Goal: Information Seeking & Learning: Learn about a topic

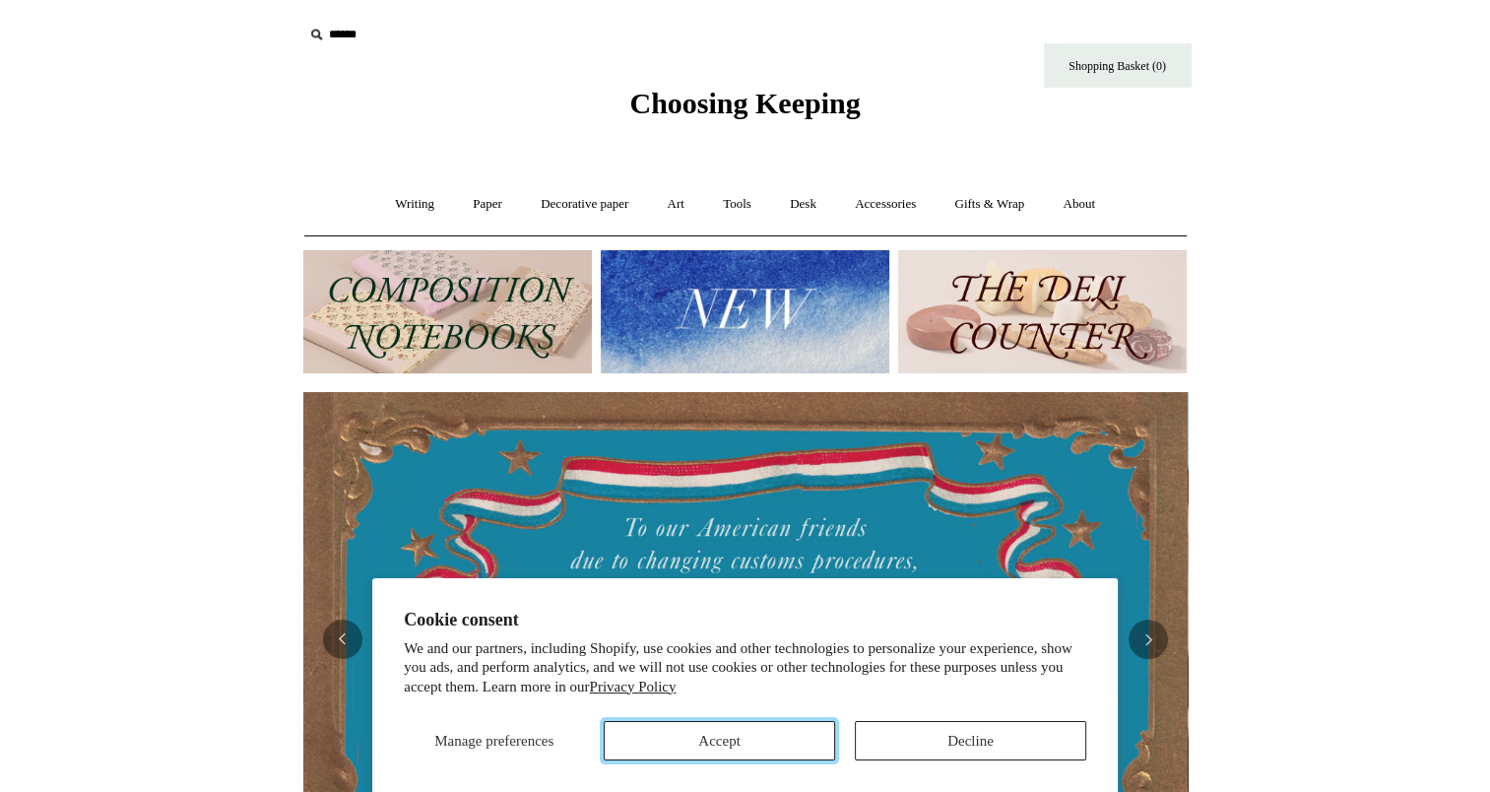
click at [635, 737] on button "Accept" at bounding box center [719, 740] width 231 height 39
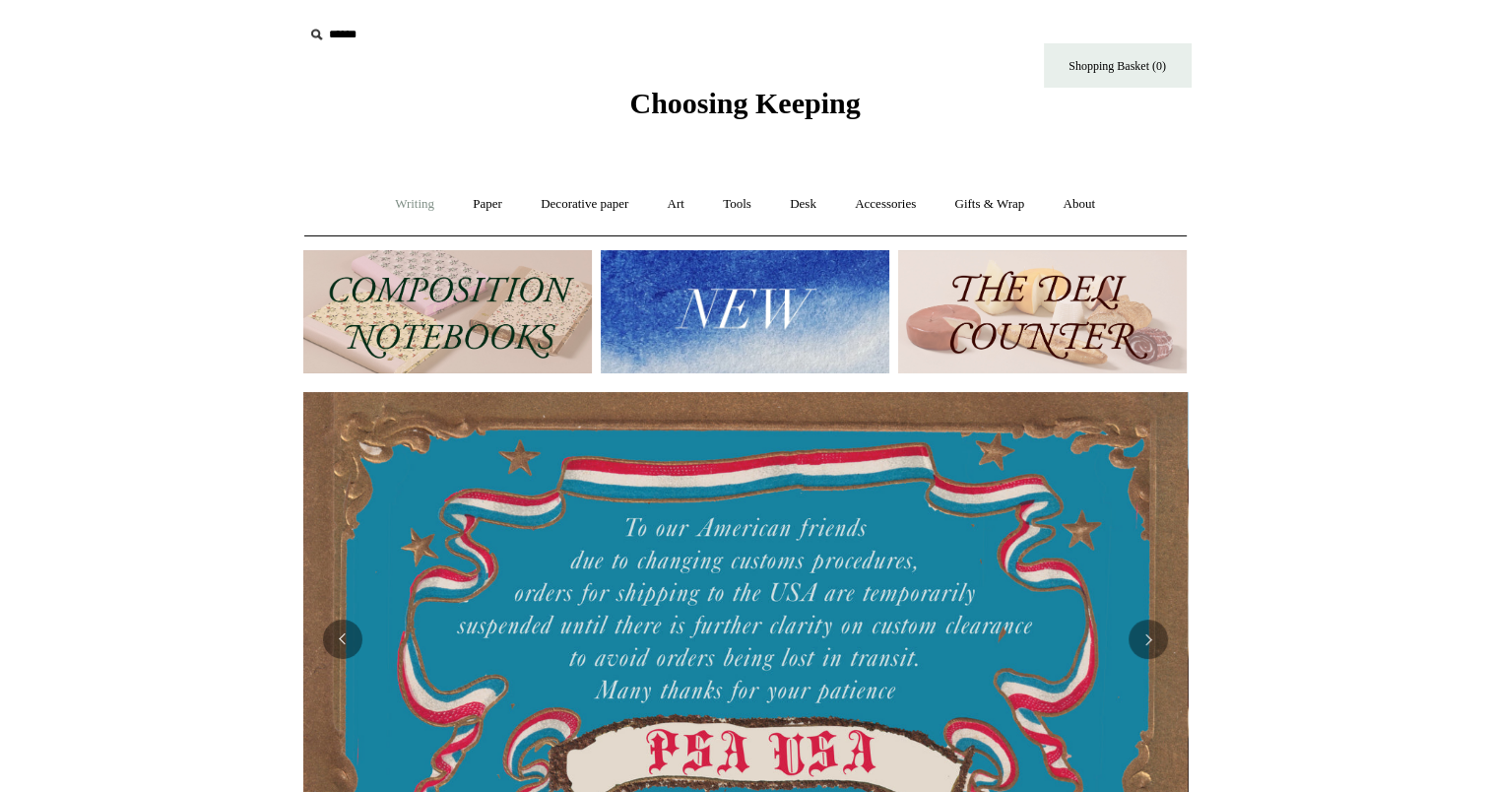
click at [380, 193] on link "Writing +" at bounding box center [414, 204] width 75 height 52
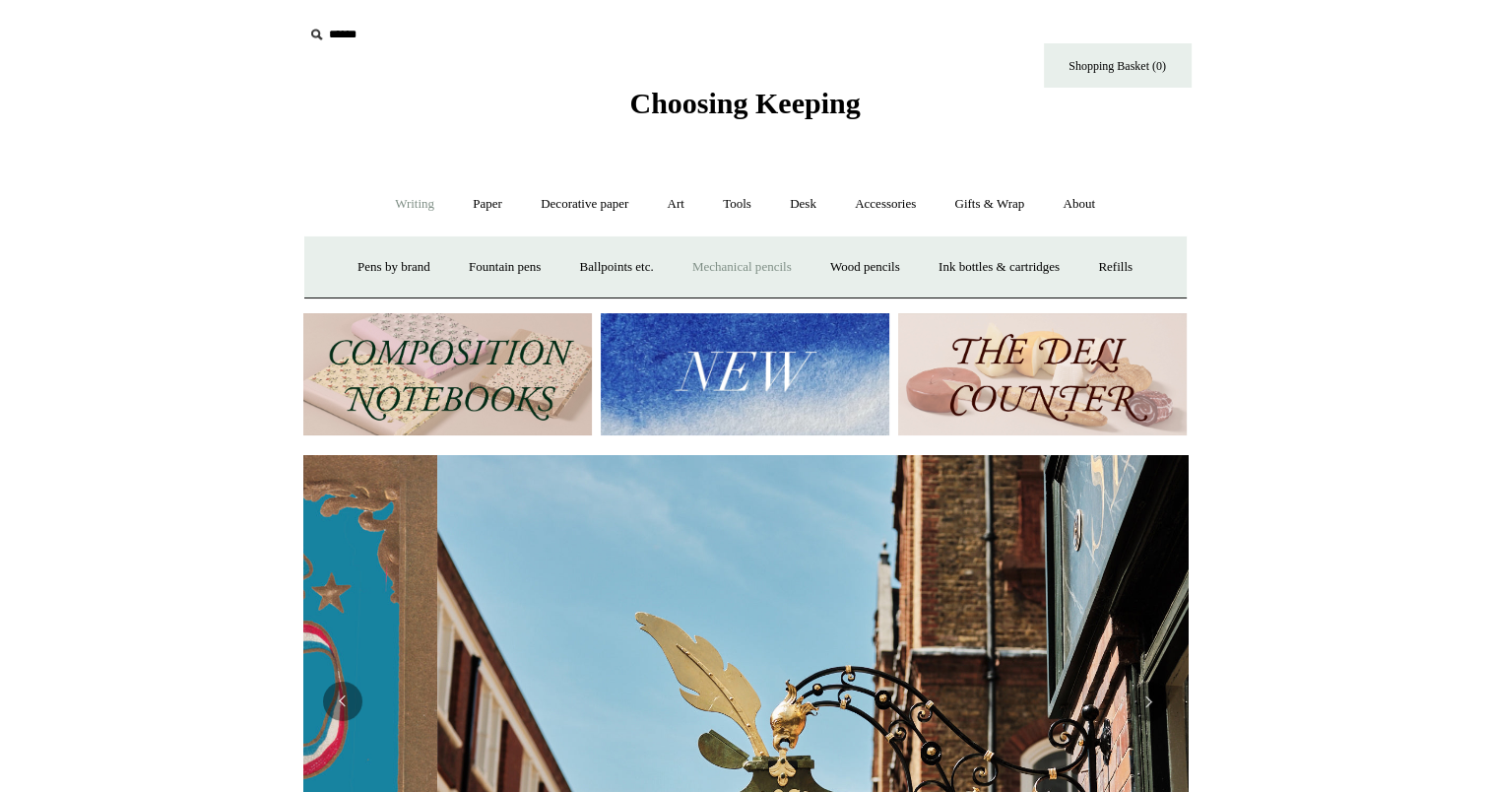
scroll to position [0, 884]
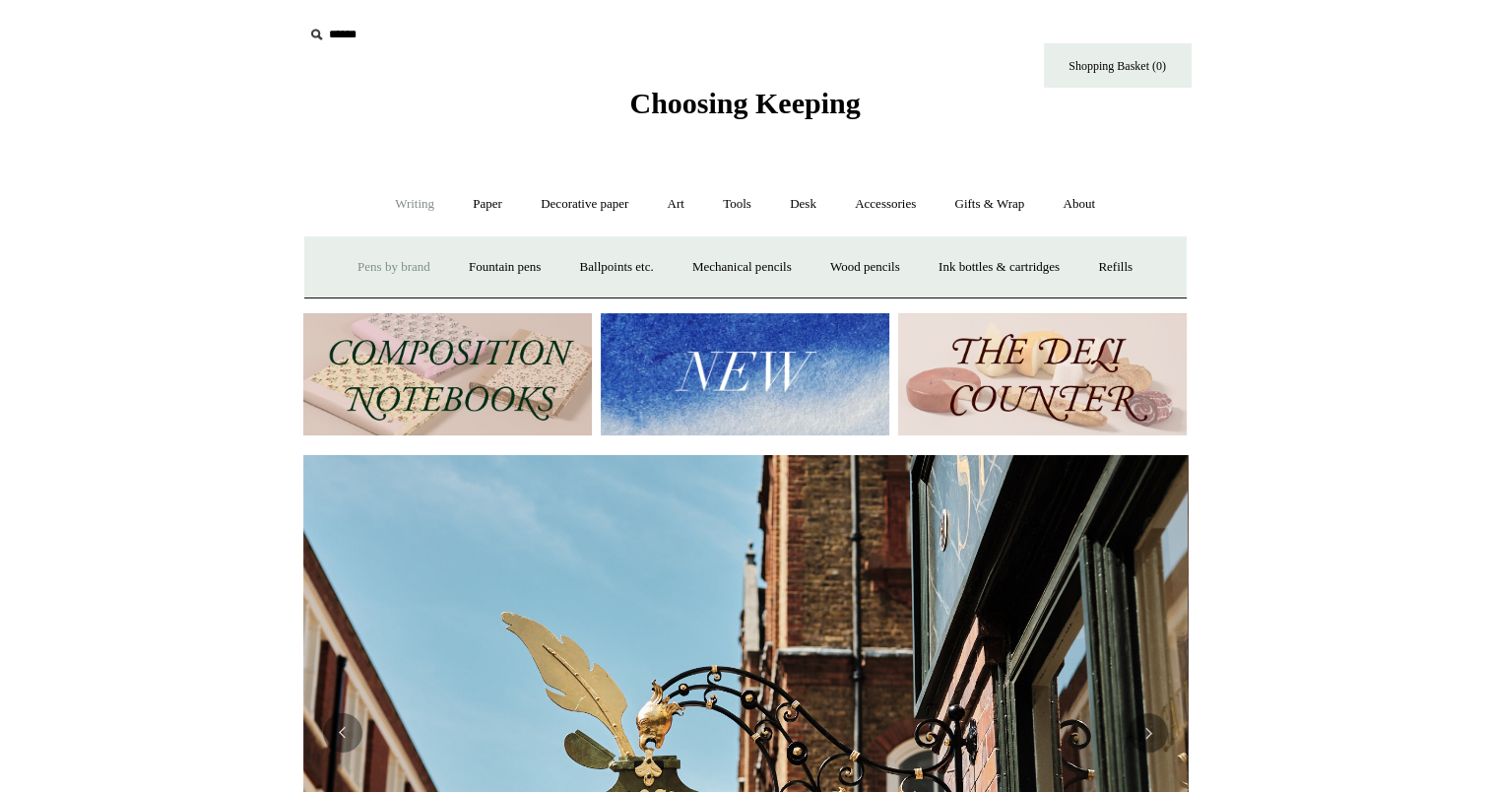
click at [381, 259] on link "Pens by brand +" at bounding box center [394, 267] width 108 height 52
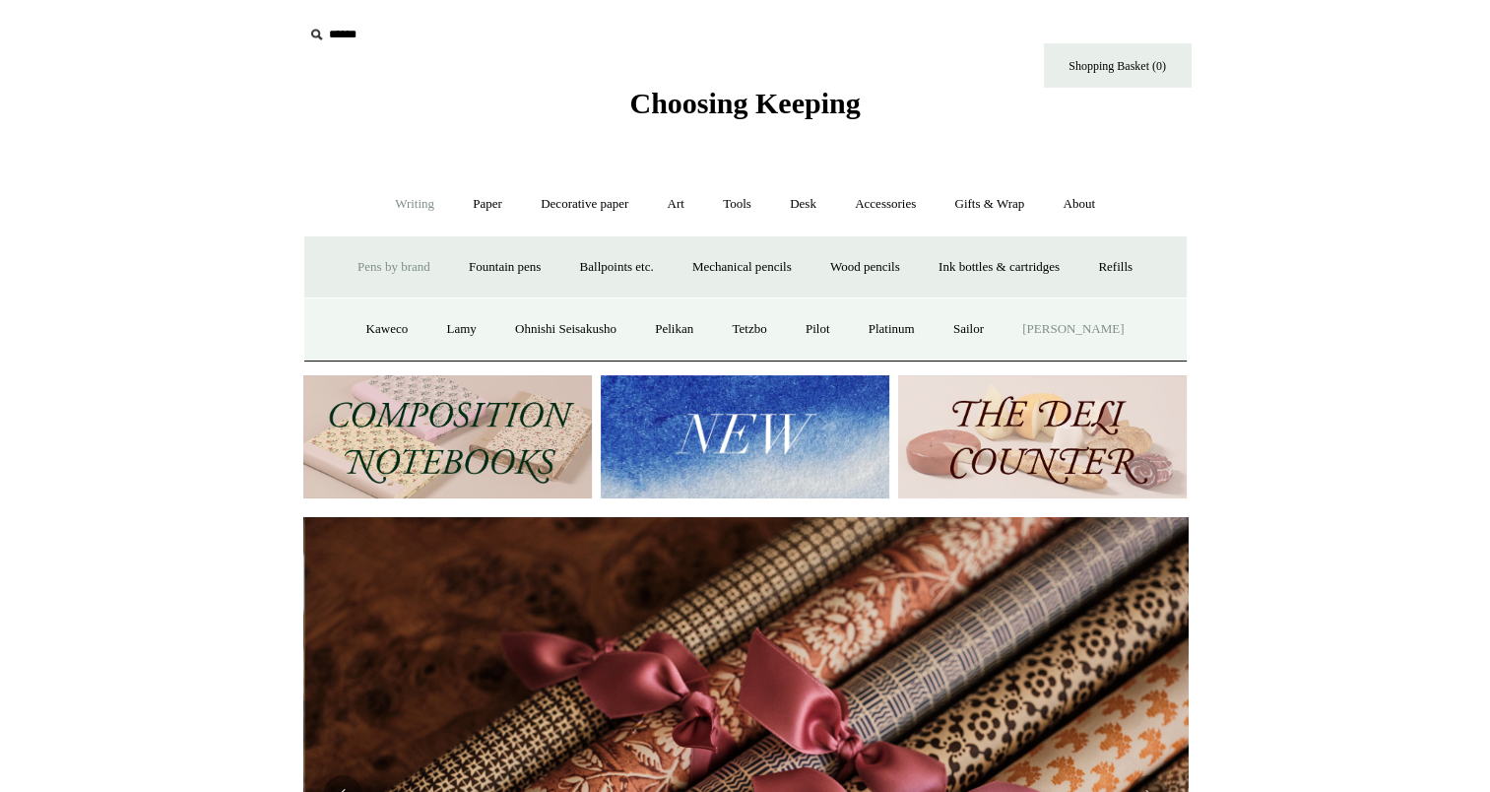
scroll to position [0, 1769]
click at [608, 262] on link "Ballpoints etc. +" at bounding box center [616, 267] width 109 height 52
click at [505, 326] on link "All" at bounding box center [511, 329] width 52 height 52
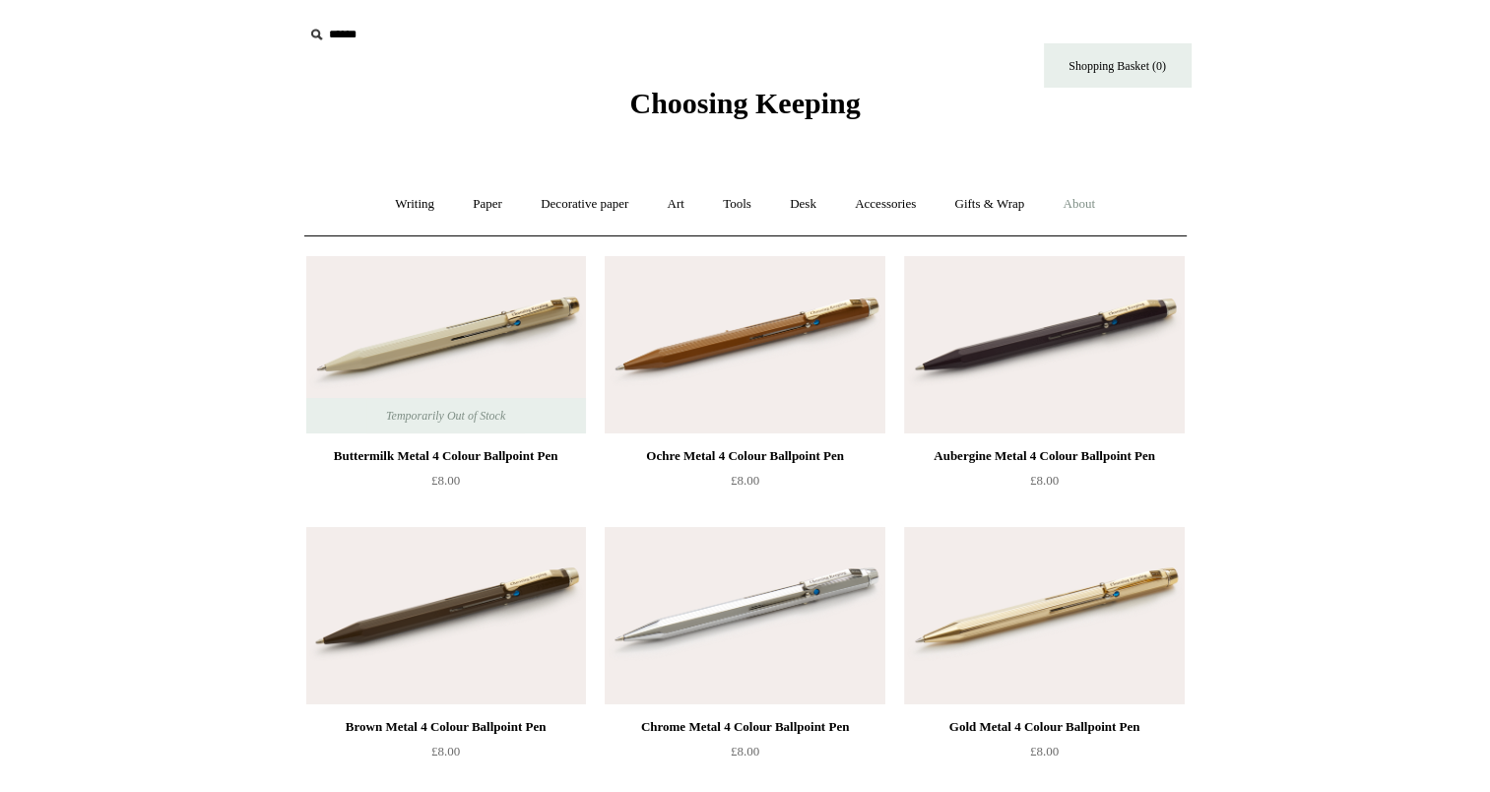
click at [1113, 203] on link "About +" at bounding box center [1079, 204] width 68 height 52
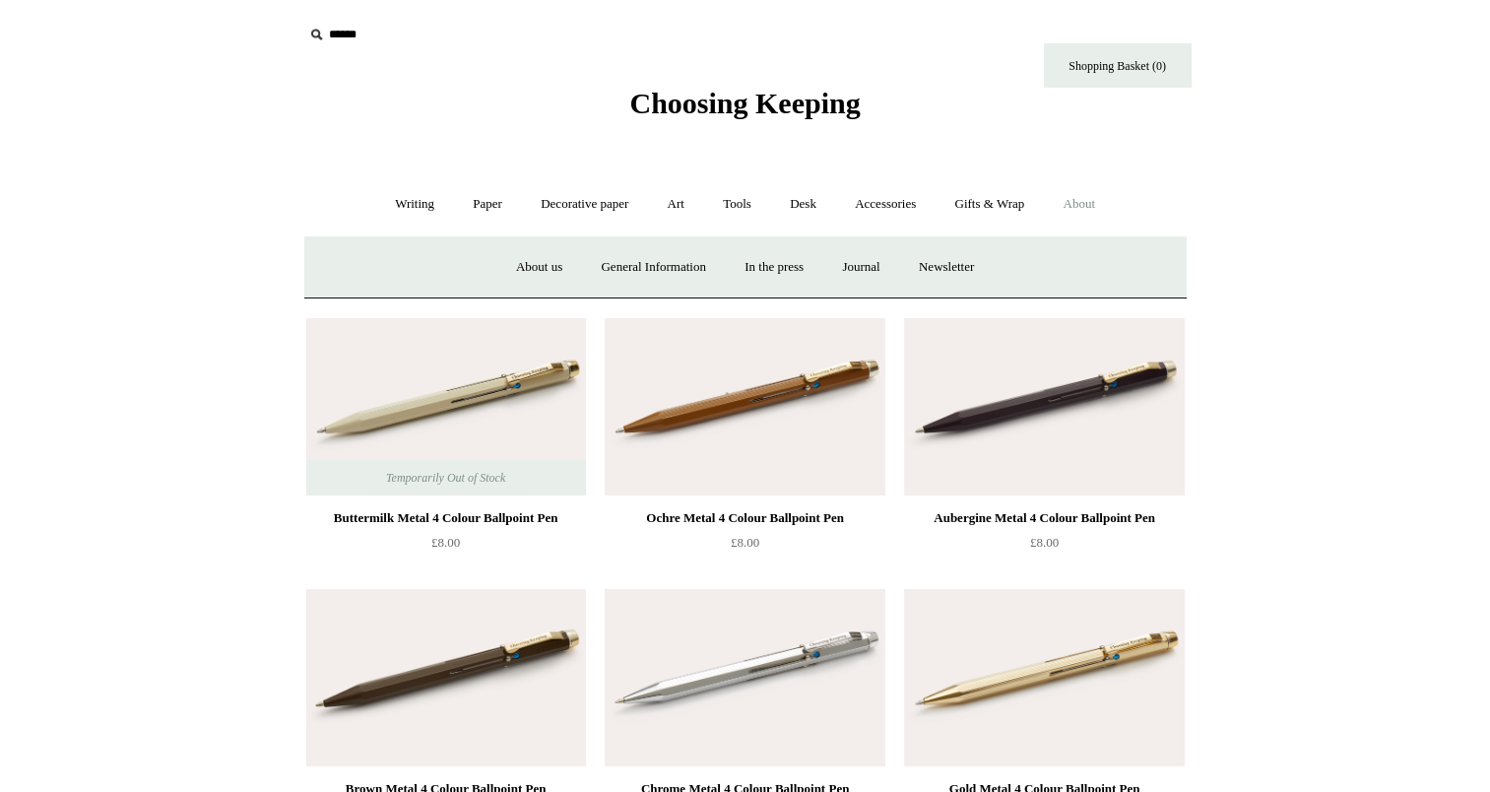
click at [780, 272] on link "In the press" at bounding box center [774, 267] width 95 height 52
